Goal: Information Seeking & Learning: Learn about a topic

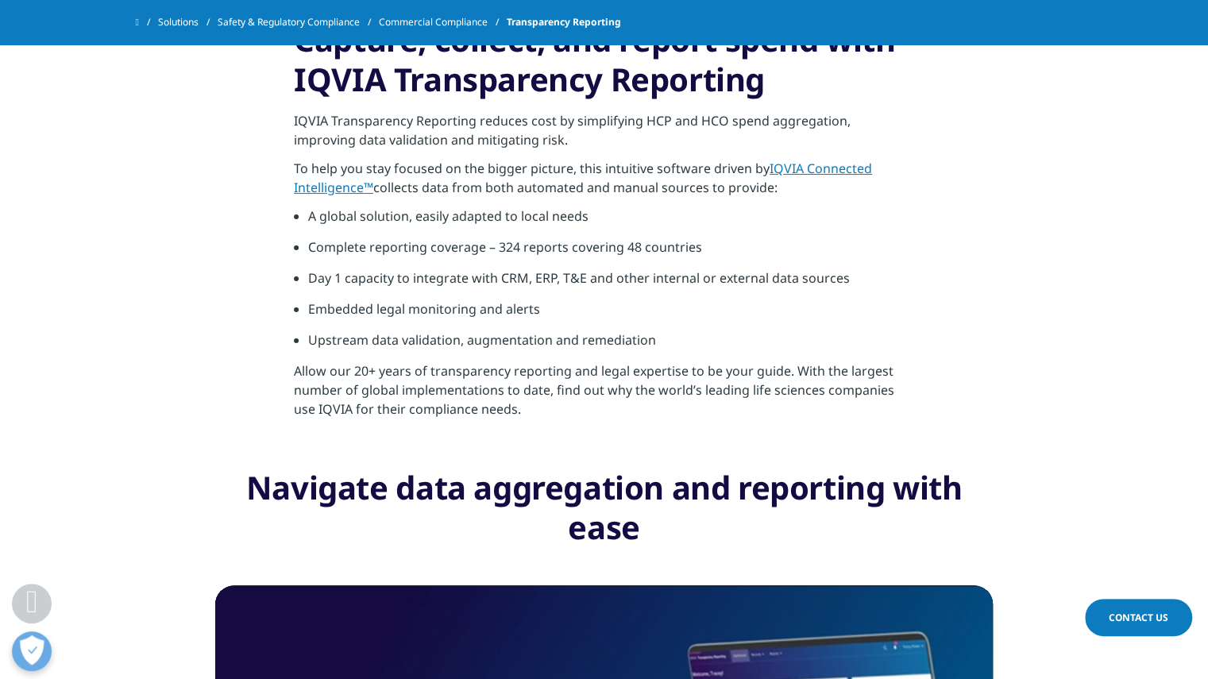
scroll to position [629, 0]
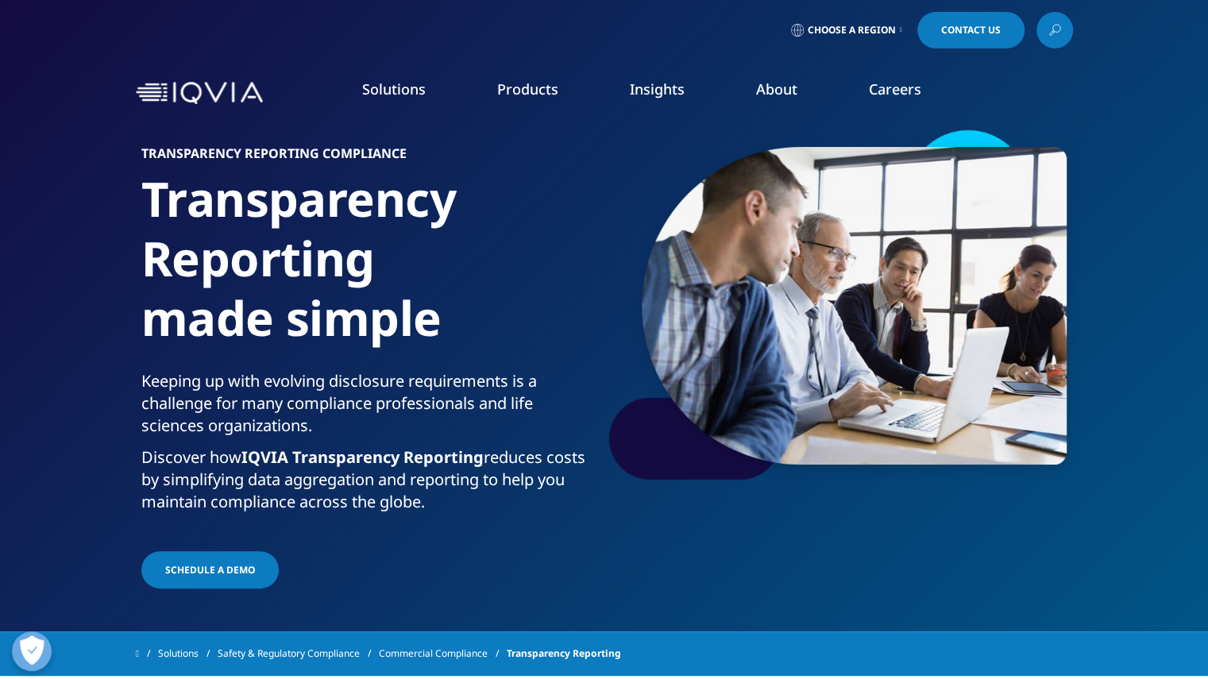
click at [653, 305] on img at bounding box center [854, 306] width 425 height 318
